Goal: Task Accomplishment & Management: Complete application form

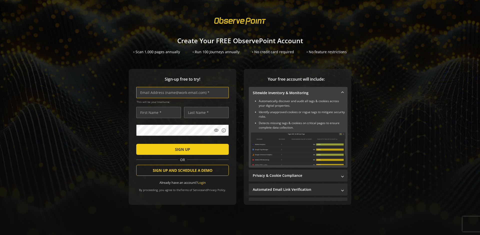
click at [181, 93] on input "text" at bounding box center [182, 92] width 93 height 11
type input "[EMAIL_ADDRESS][DOMAIN_NAME]"
click at [157, 113] on input "text" at bounding box center [158, 112] width 45 height 11
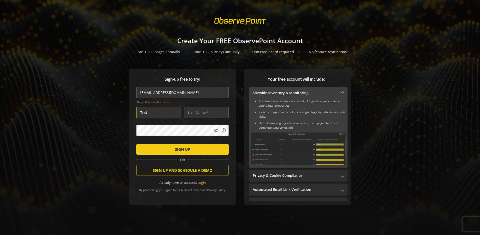
type input "Test"
click at [205, 113] on input "text" at bounding box center [206, 112] width 45 height 11
type input "Test"
click at [181, 149] on span "SIGN UP" at bounding box center [182, 149] width 15 height 9
